Goal: Find contact information: Find contact information

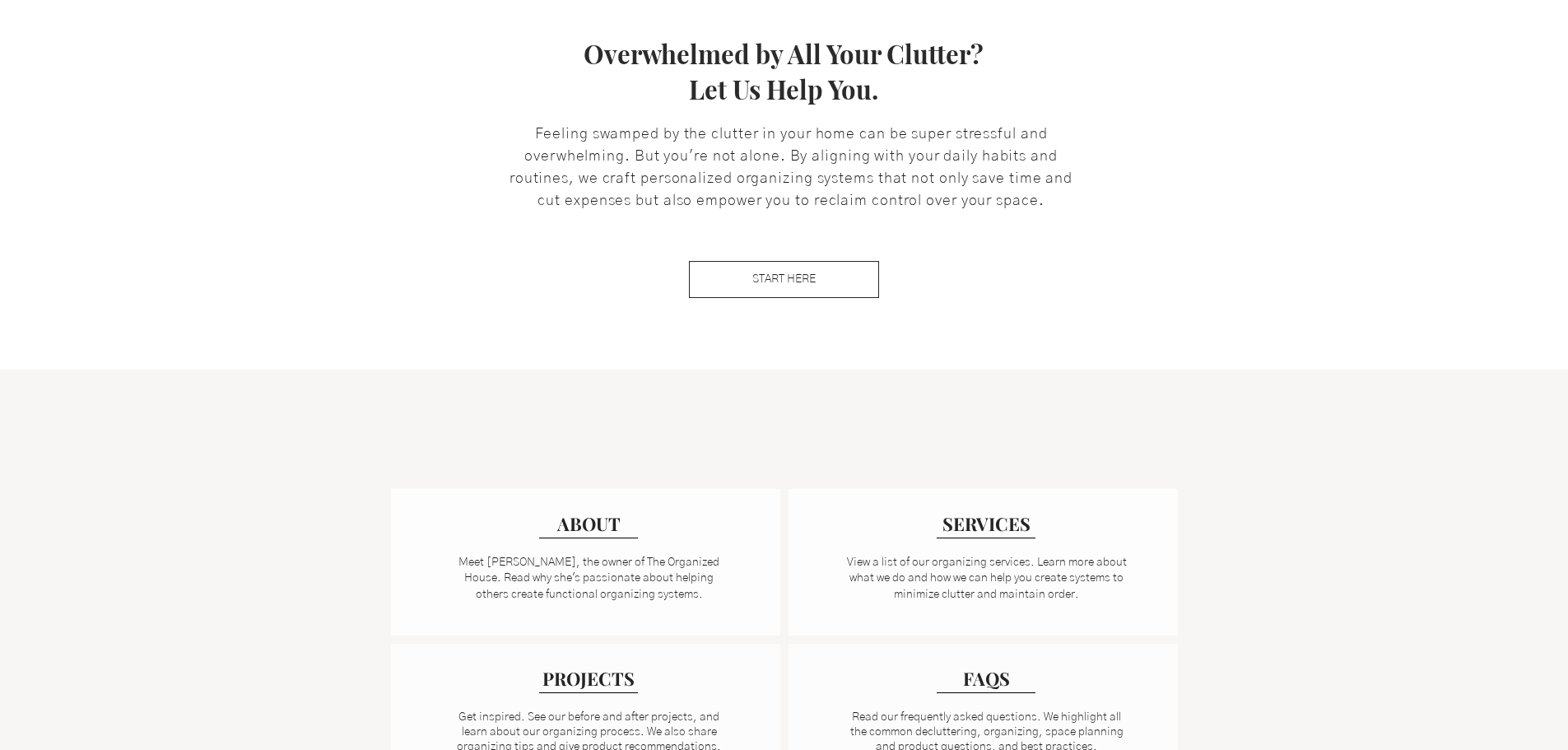
scroll to position [1153, 0]
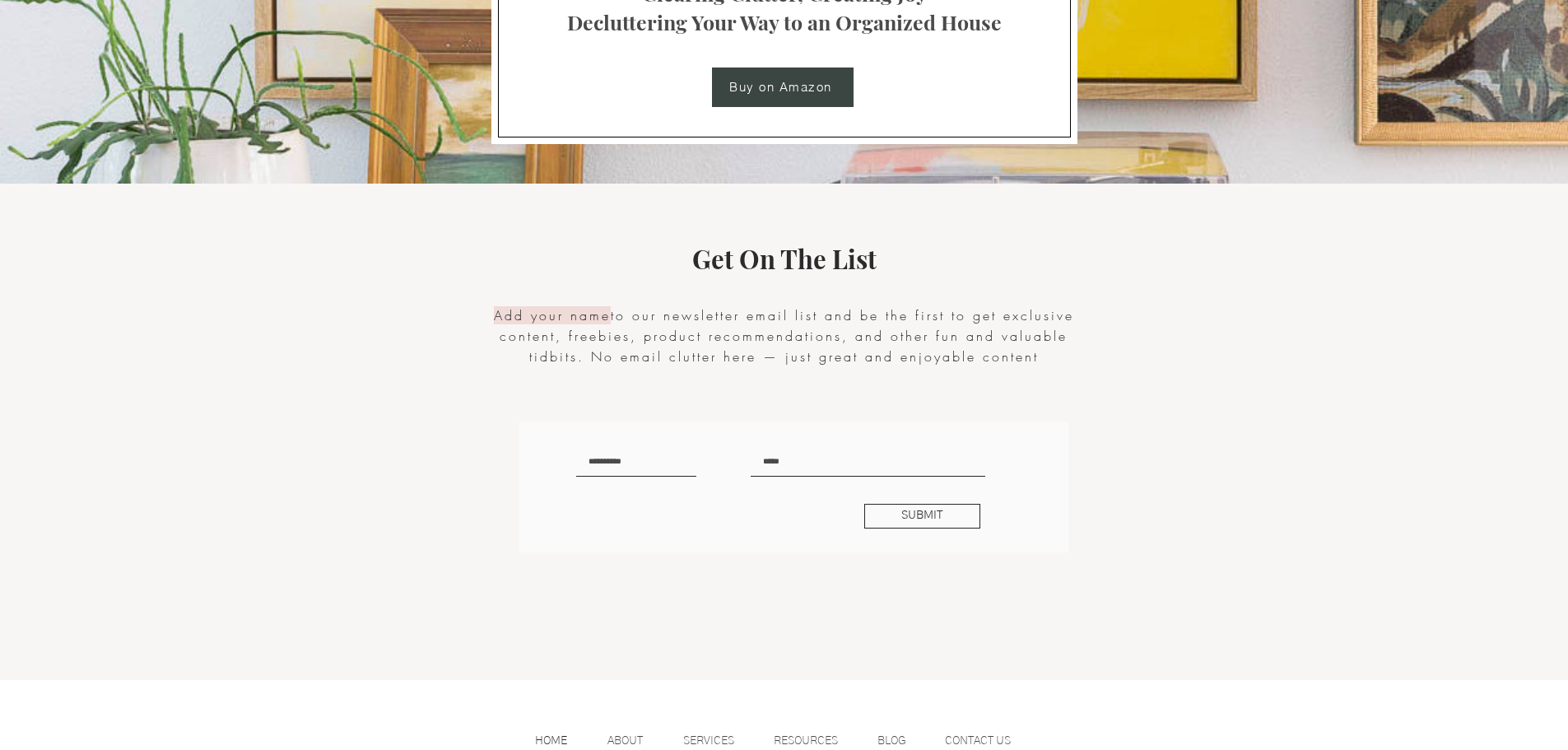
scroll to position [3350, 0]
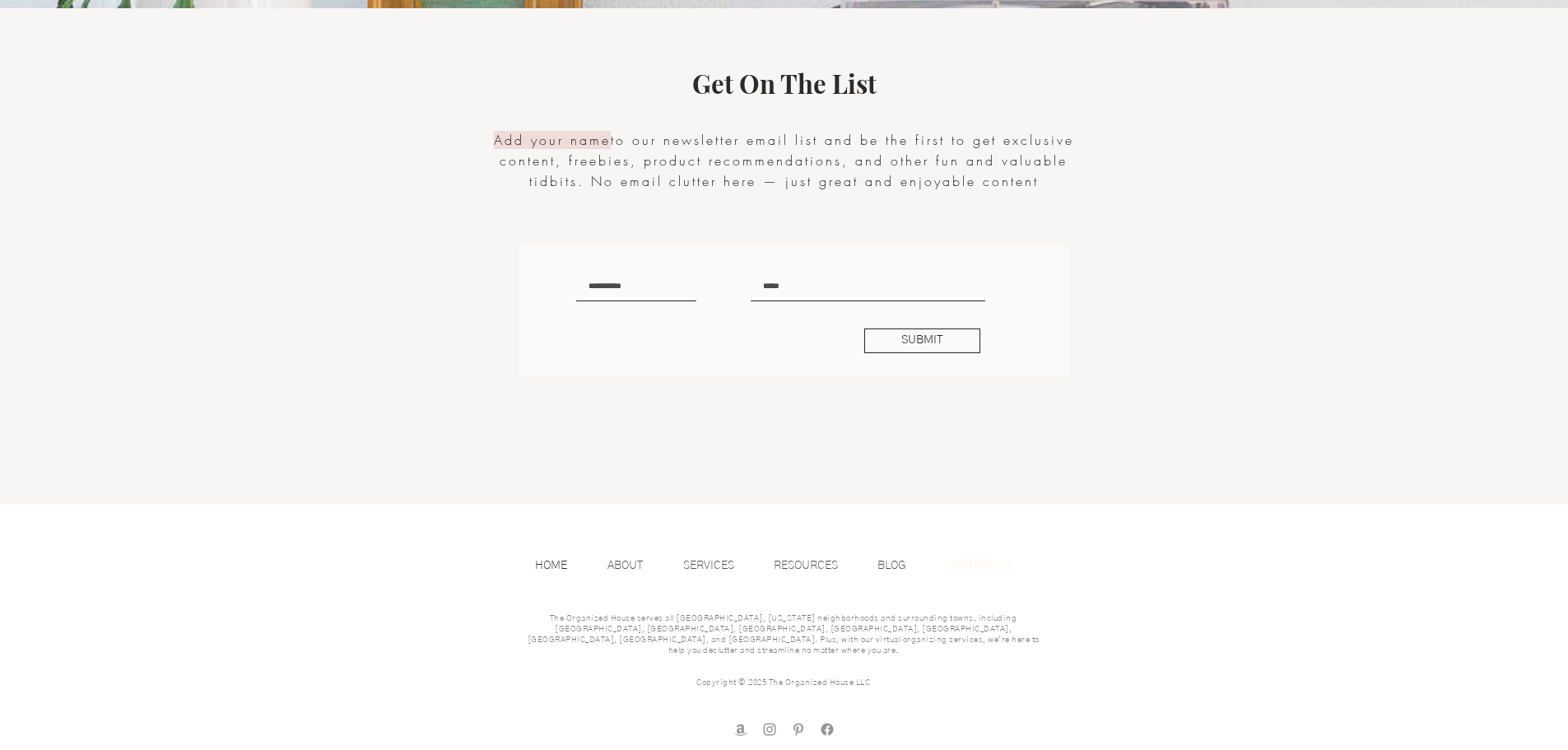
click at [984, 567] on p "CONTACT US" at bounding box center [978, 565] width 82 height 25
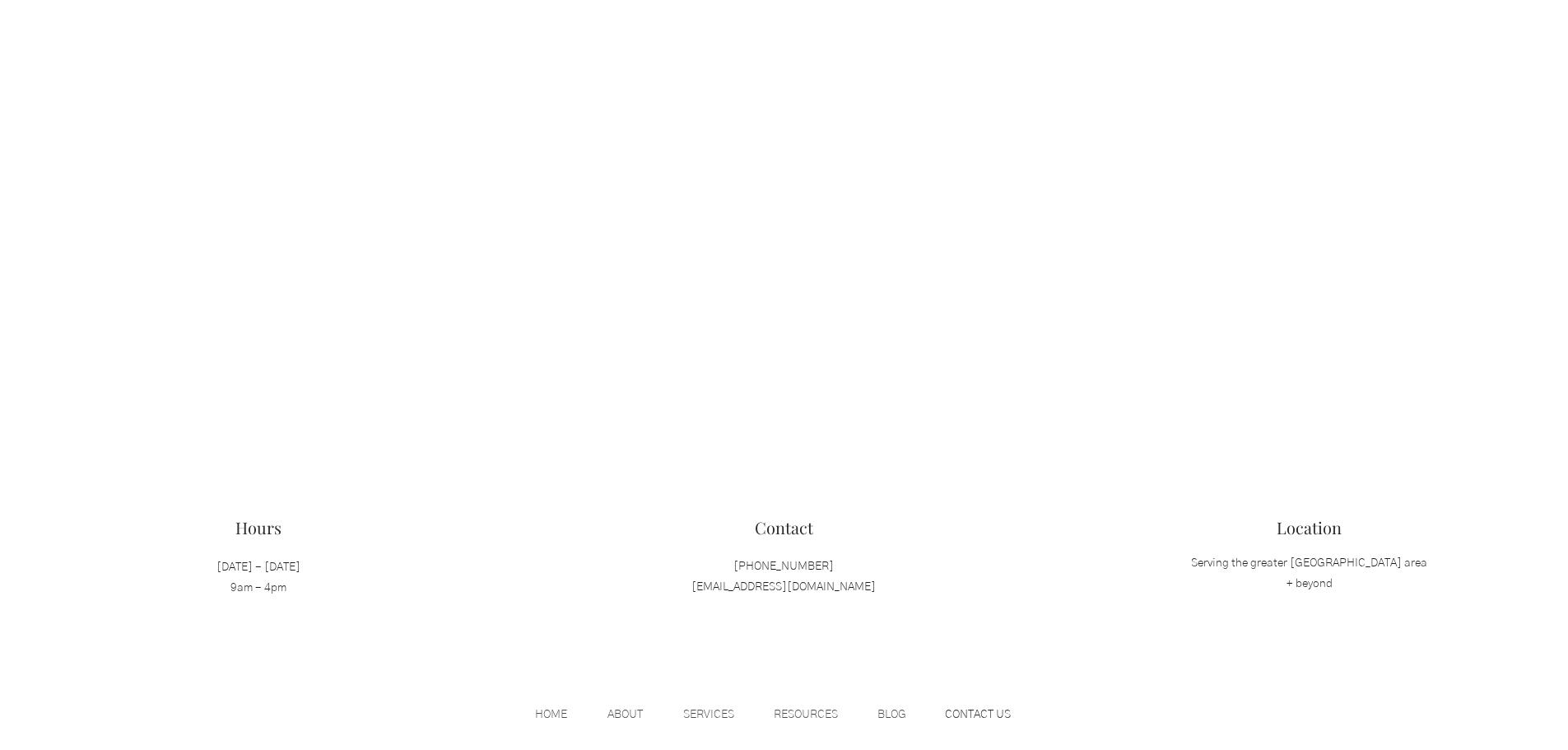
scroll to position [1482, 0]
